Goal: Information Seeking & Learning: Learn about a topic

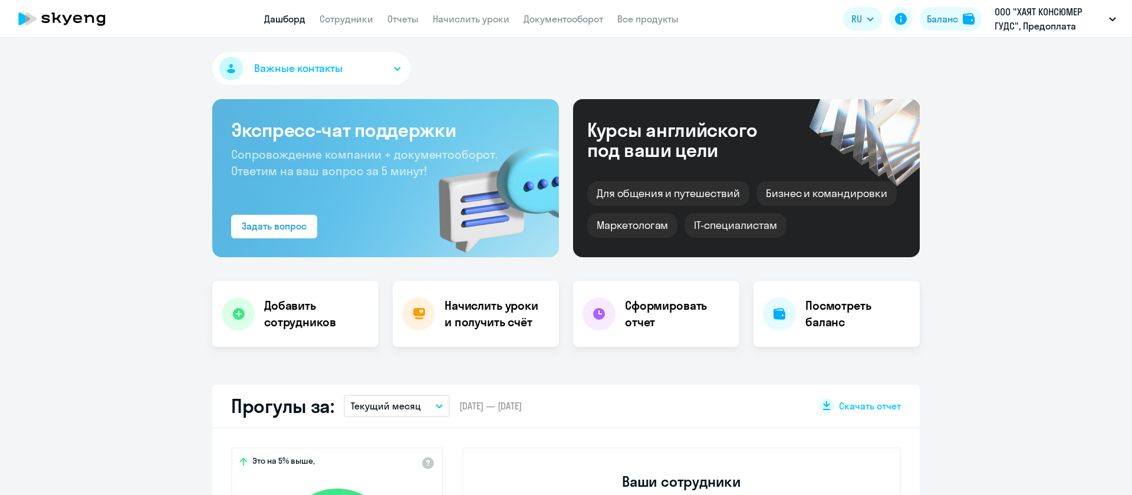
select select "30"
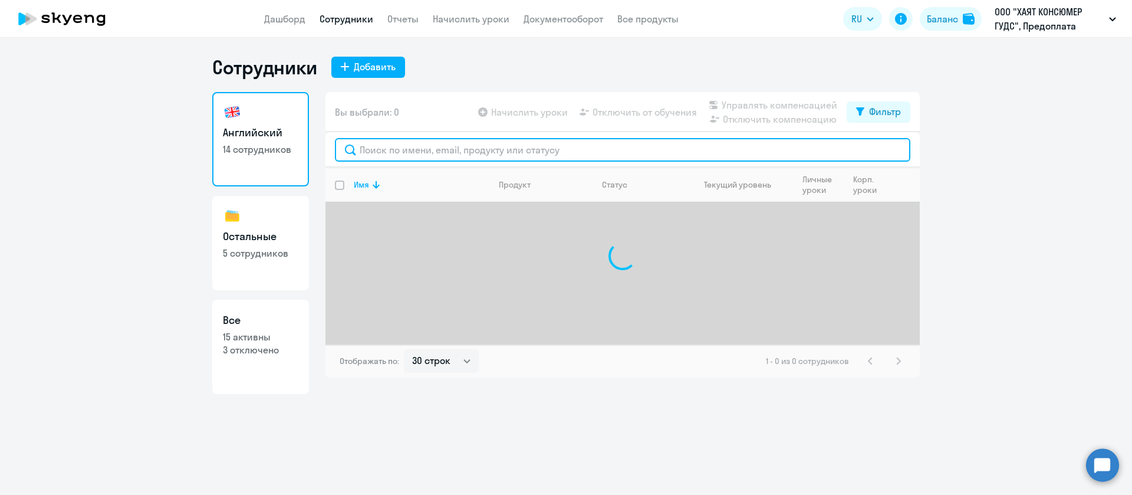
click at [401, 147] on input "text" at bounding box center [622, 150] width 575 height 24
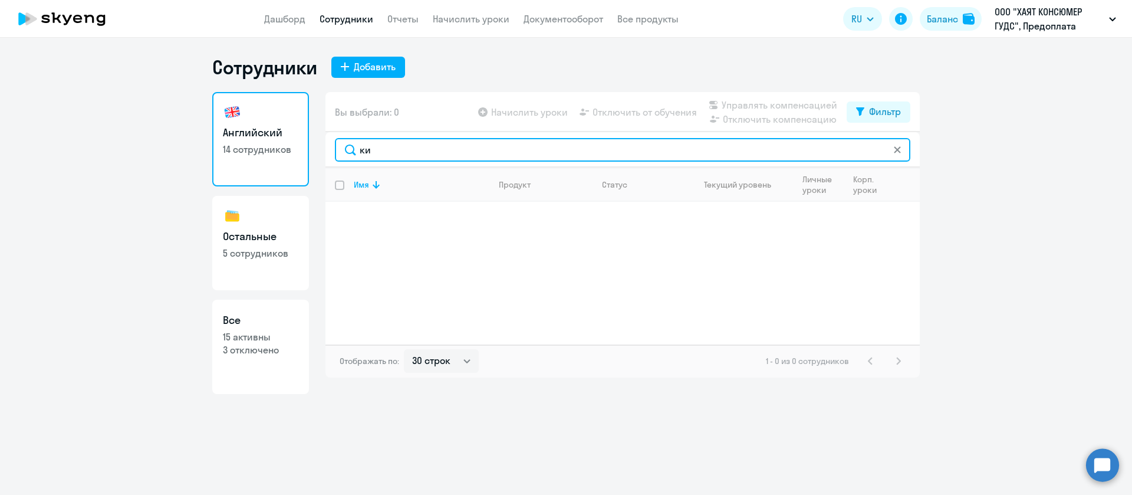
type input "к"
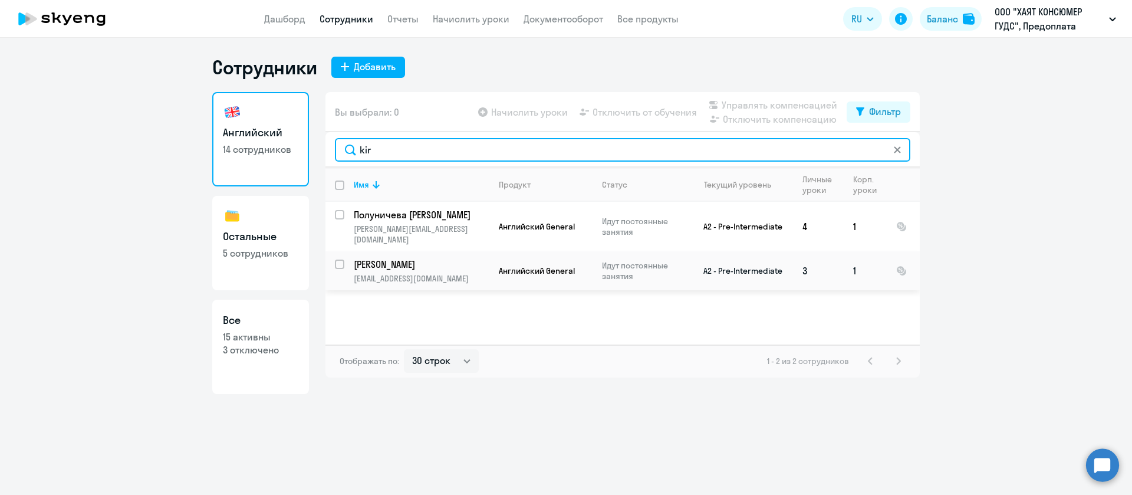
type input "kir"
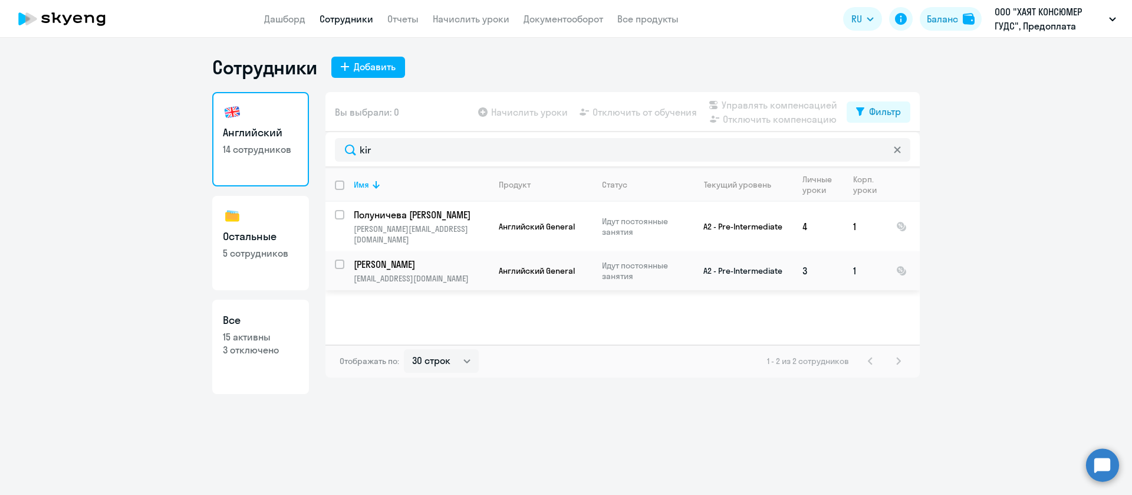
click at [413, 258] on p "[PERSON_NAME]" at bounding box center [420, 264] width 133 height 13
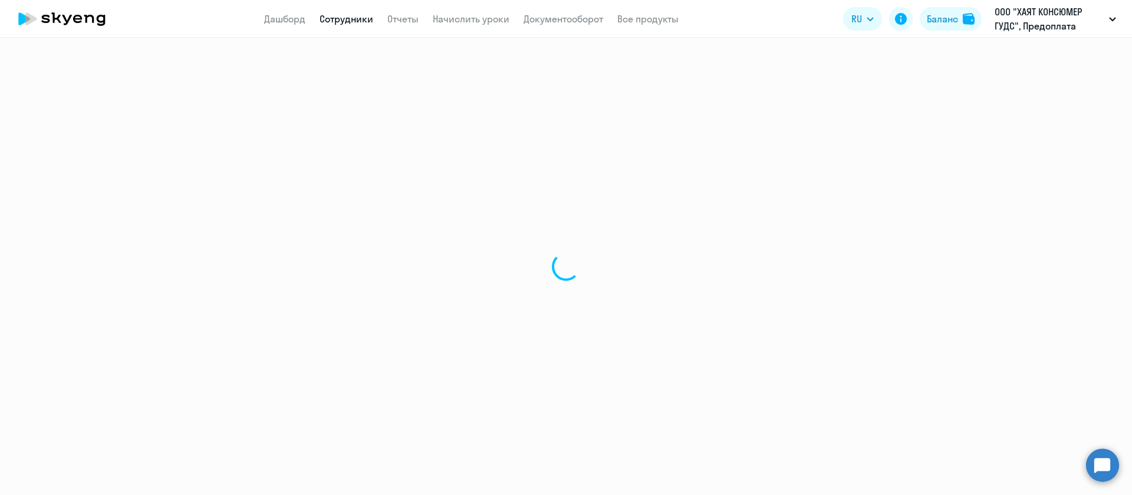
select select "english"
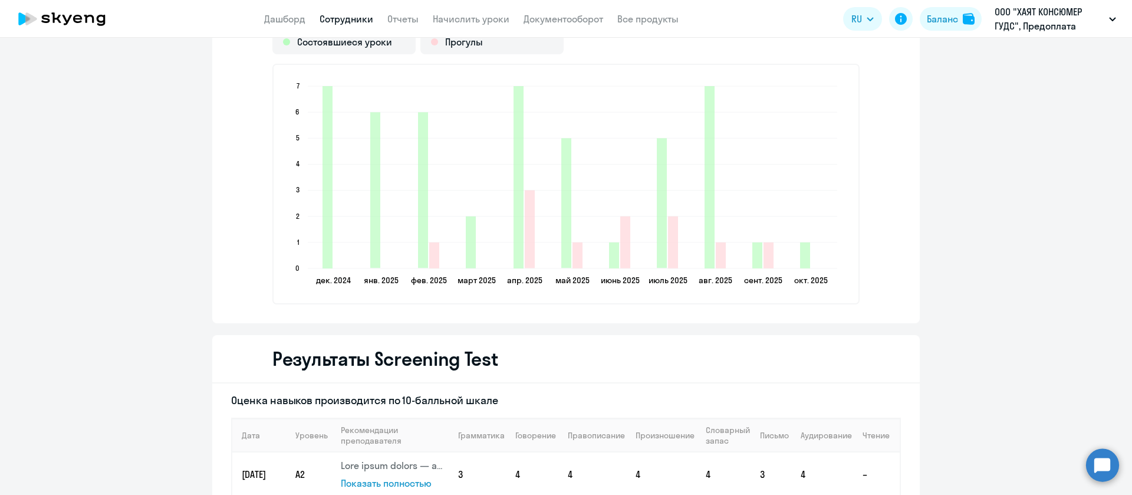
scroll to position [1842, 0]
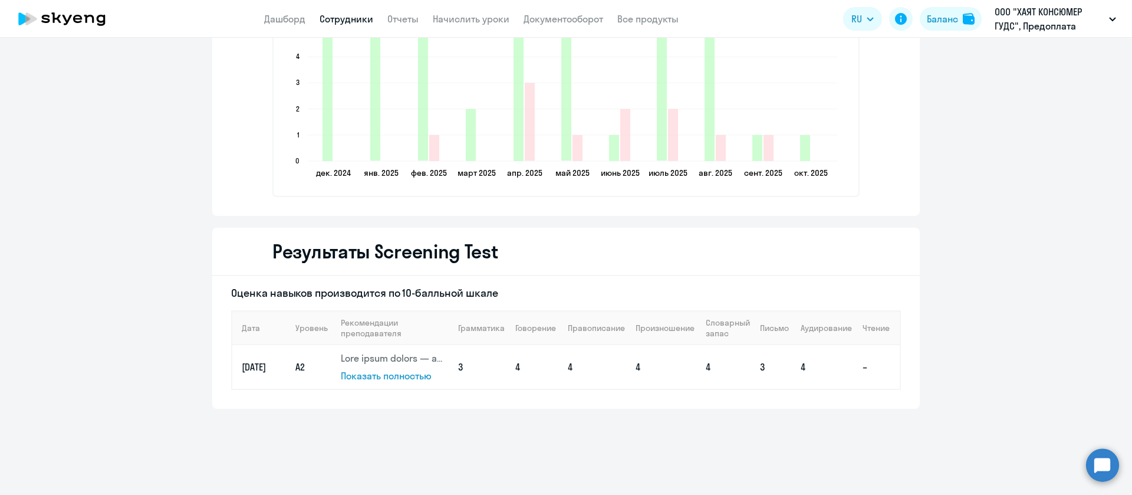
click at [374, 379] on span "Показать полностью" at bounding box center [386, 376] width 91 height 12
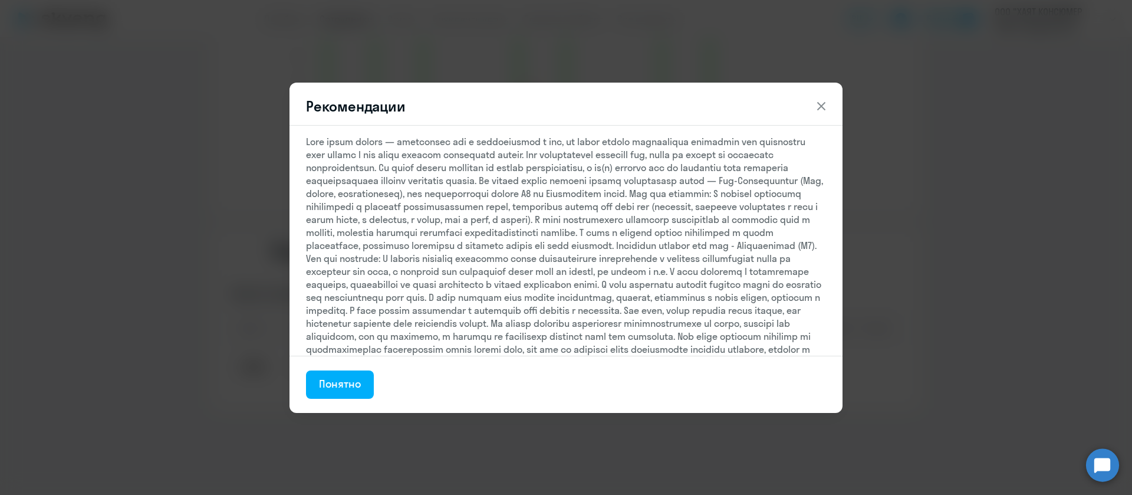
click at [818, 104] on icon at bounding box center [821, 106] width 14 height 14
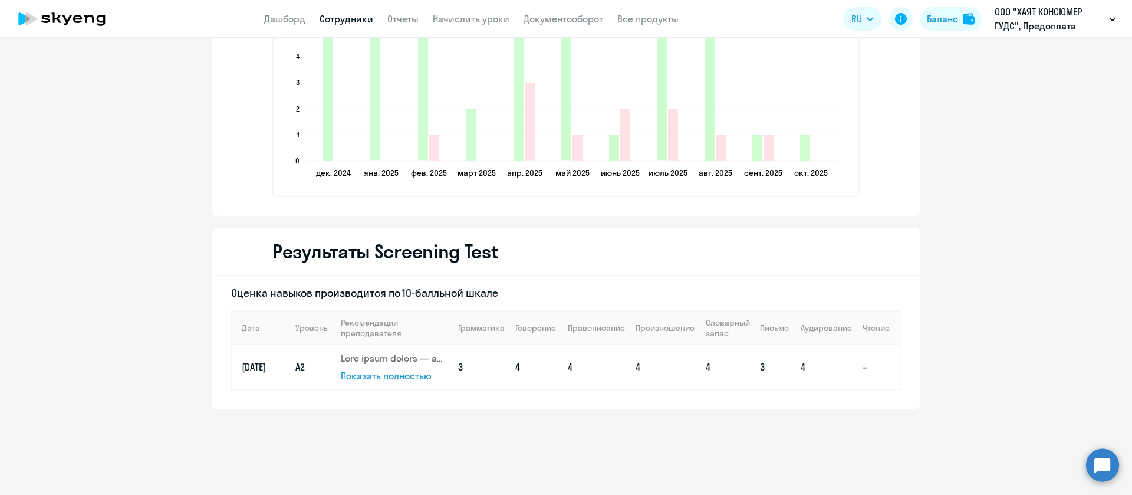
click at [377, 380] on span "Показать полностью" at bounding box center [386, 376] width 91 height 12
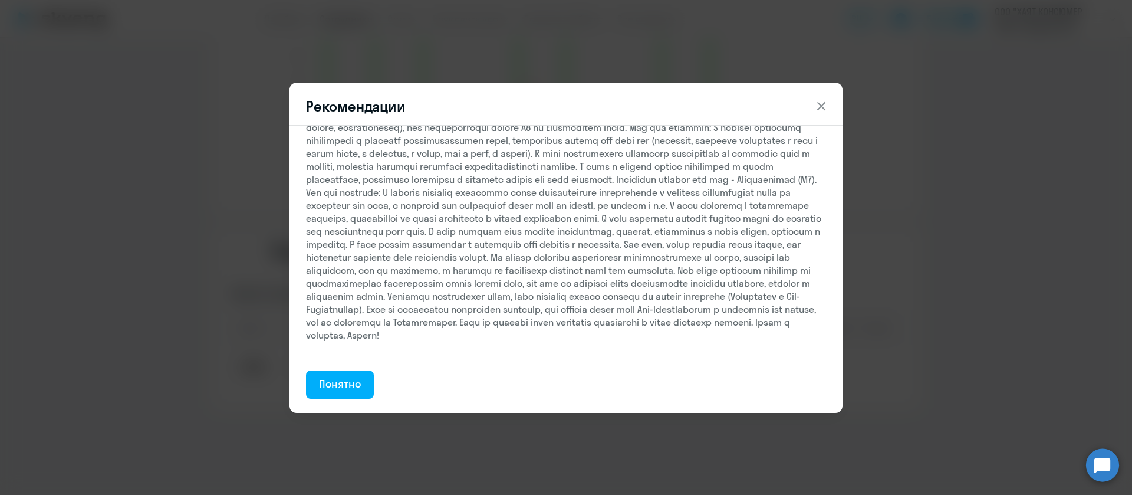
scroll to position [0, 0]
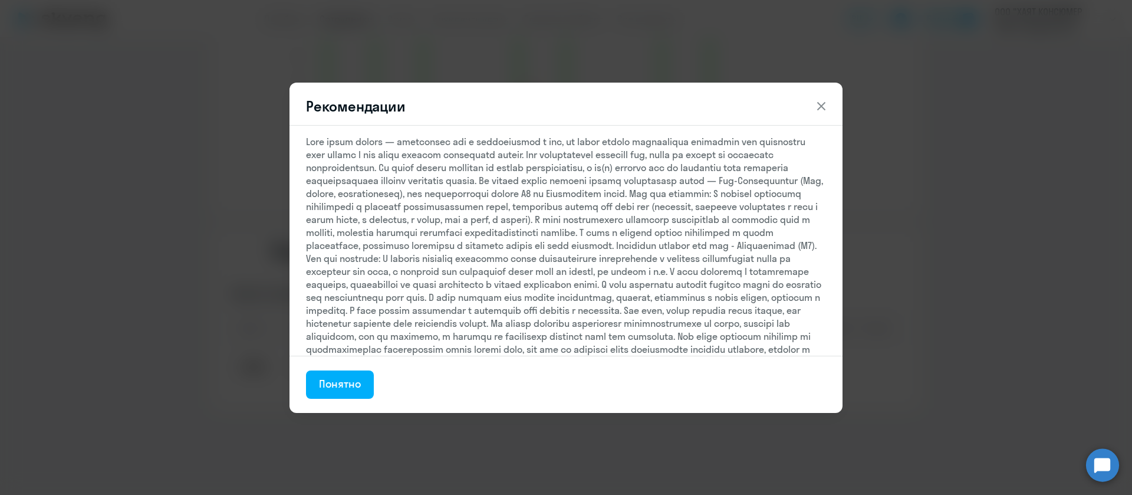
click at [820, 104] on icon at bounding box center [821, 105] width 8 height 8
